Goal: Task Accomplishment & Management: Use online tool/utility

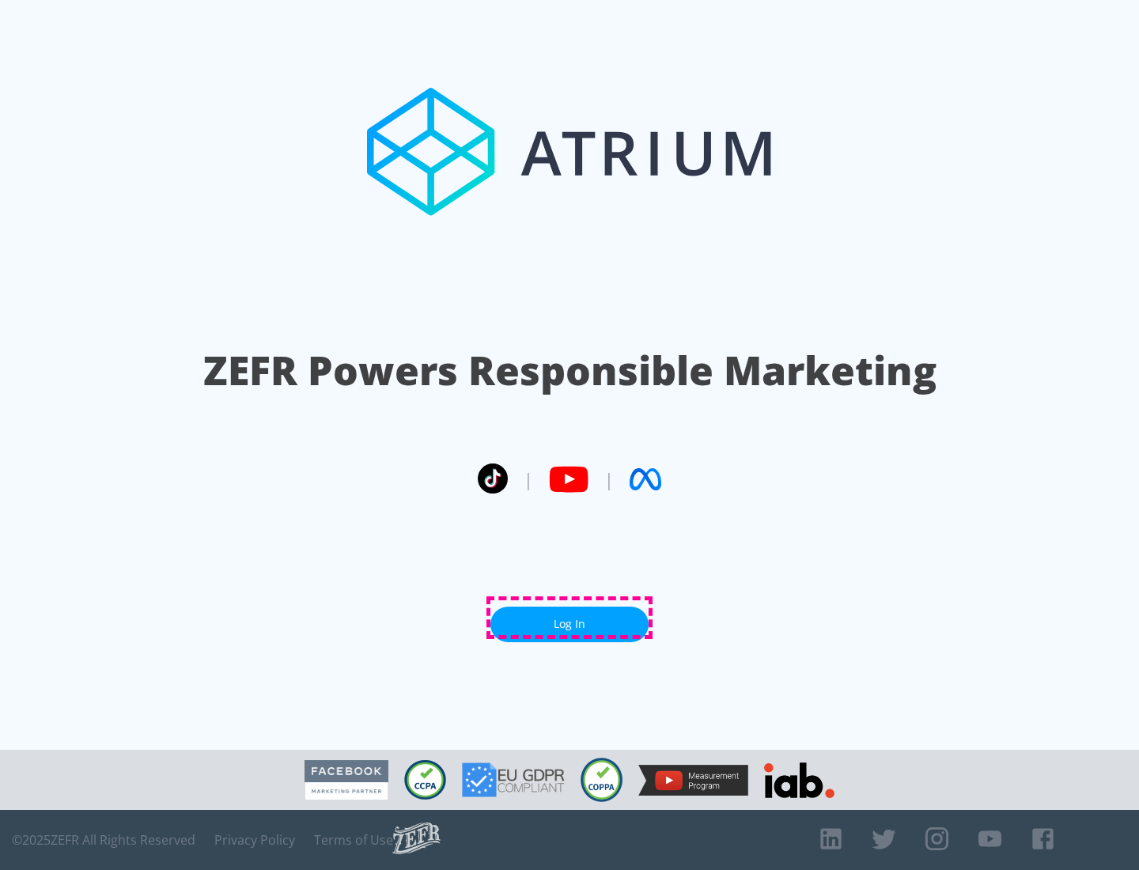
click at [569, 617] on link "Log In" at bounding box center [569, 624] width 158 height 36
